Goal: Transaction & Acquisition: Purchase product/service

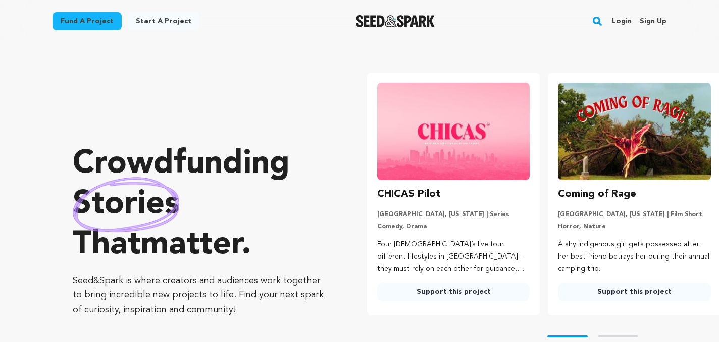
click at [599, 17] on rect "button" at bounding box center [598, 21] width 12 height 12
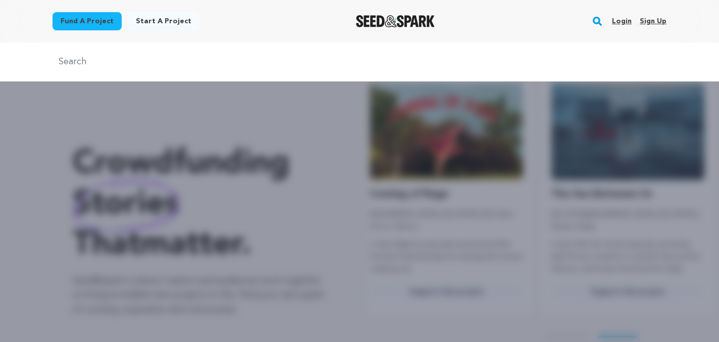
scroll to position [0, 189]
type input "sacred earth"
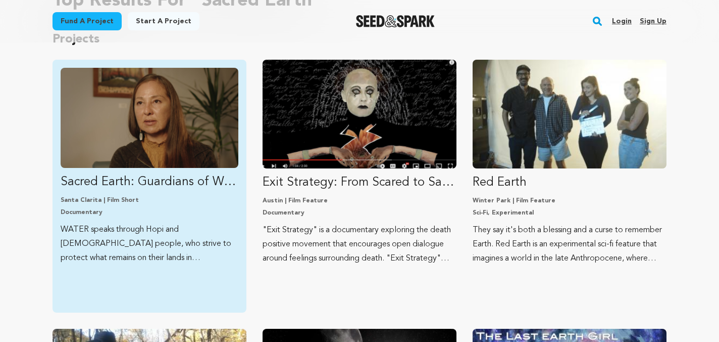
scroll to position [115, 0]
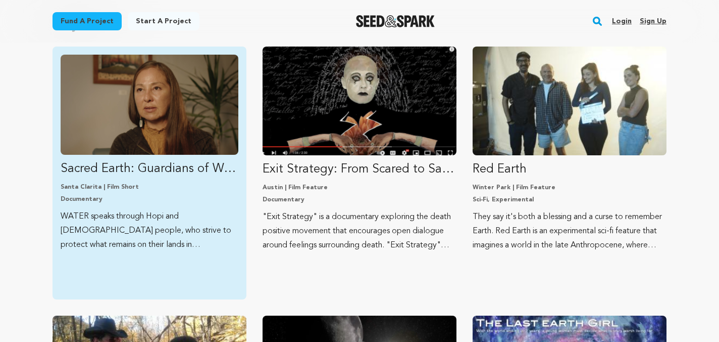
click at [191, 171] on p "Sacred Earth: Guardians of Water" at bounding box center [150, 169] width 178 height 16
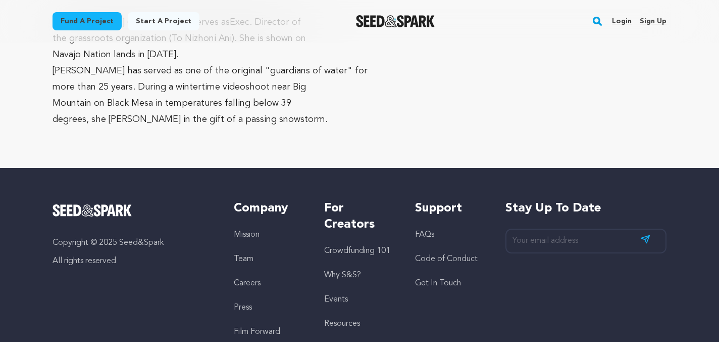
scroll to position [3310, 0]
